Goal: Complete application form

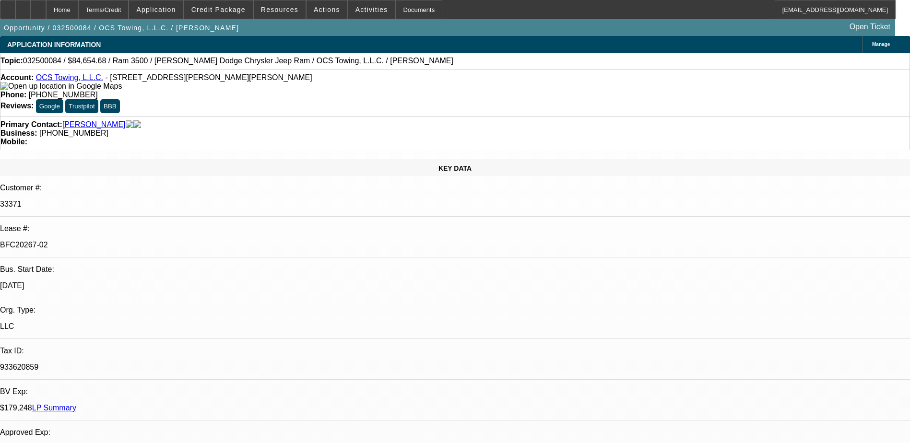
select select "0"
select select "2"
select select "0.1"
select select "4"
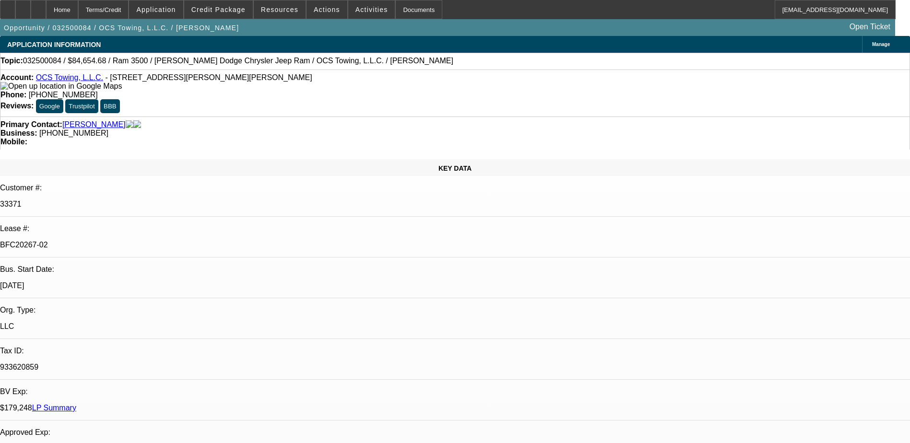
select select "0"
select select "2"
select select "0.1"
select select "4"
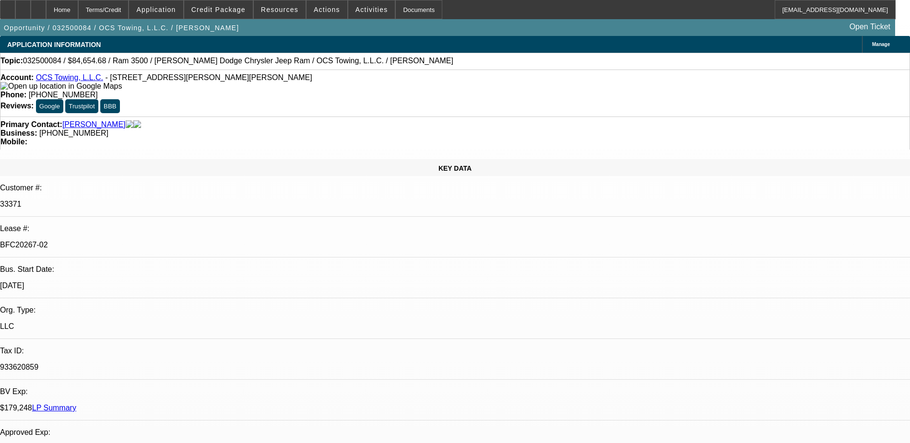
select select "0"
select select "2"
select select "0.1"
select select "4"
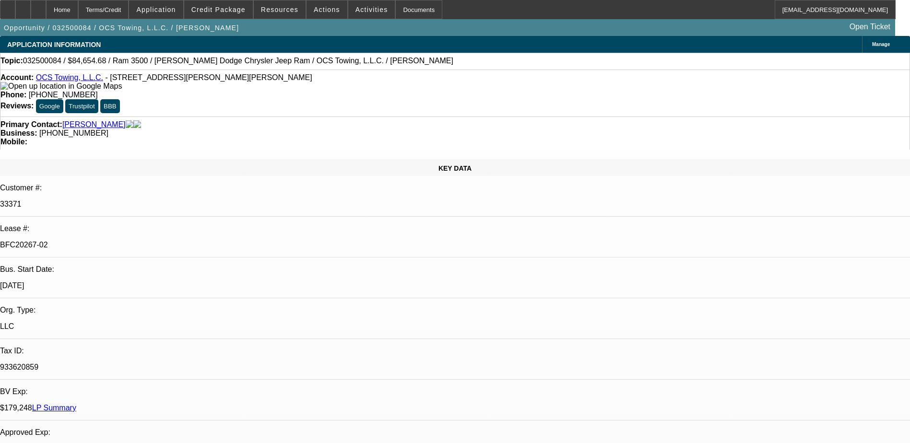
select select "0"
select select "2"
select select "0.1"
select select "4"
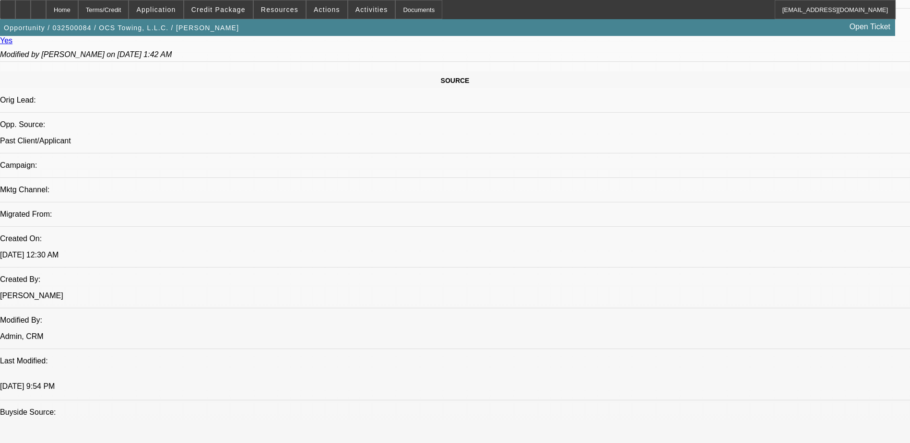
scroll to position [384, 0]
